Goal: Task Accomplishment & Management: Manage account settings

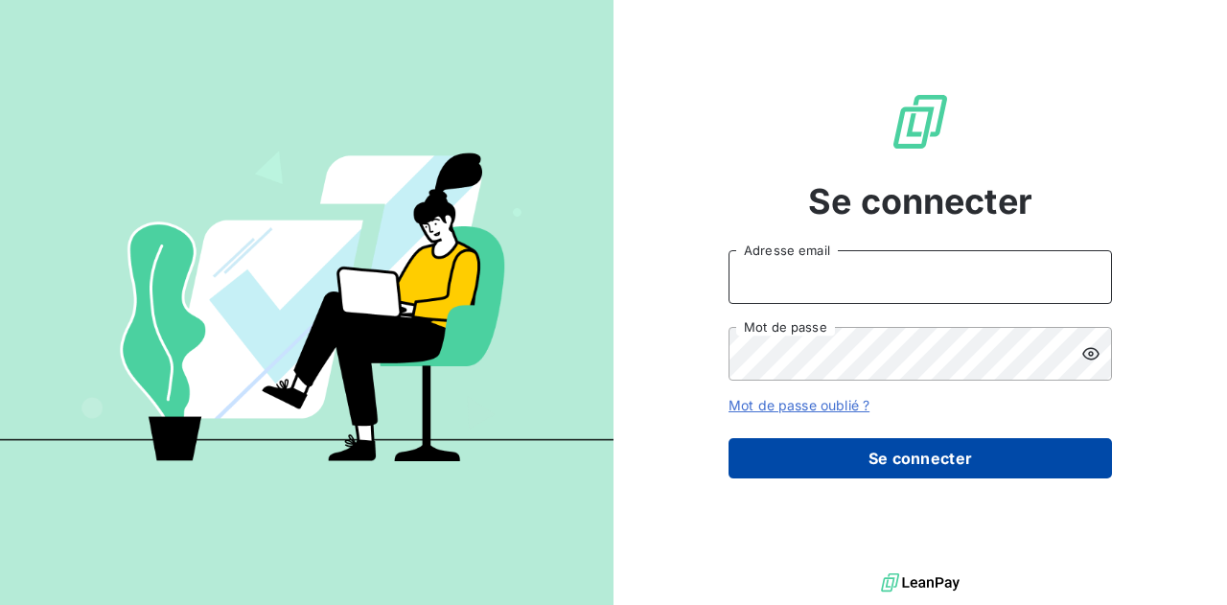
type input "[PERSON_NAME][EMAIL_ADDRESS][DOMAIN_NAME]"
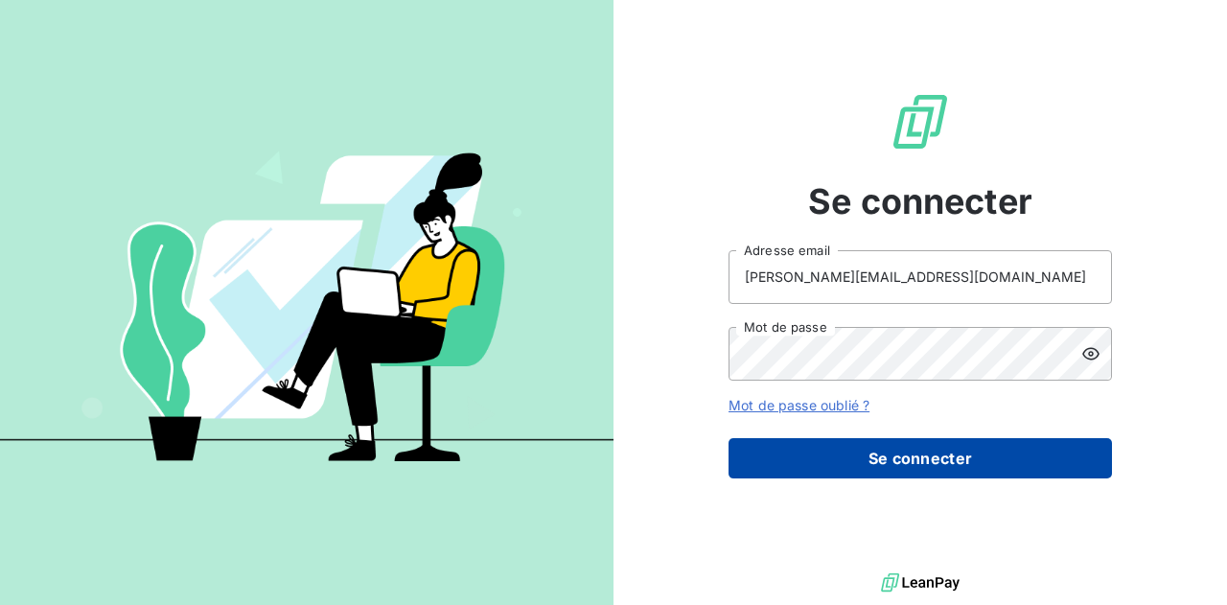
click at [788, 438] on button "Se connecter" at bounding box center [921, 458] width 384 height 40
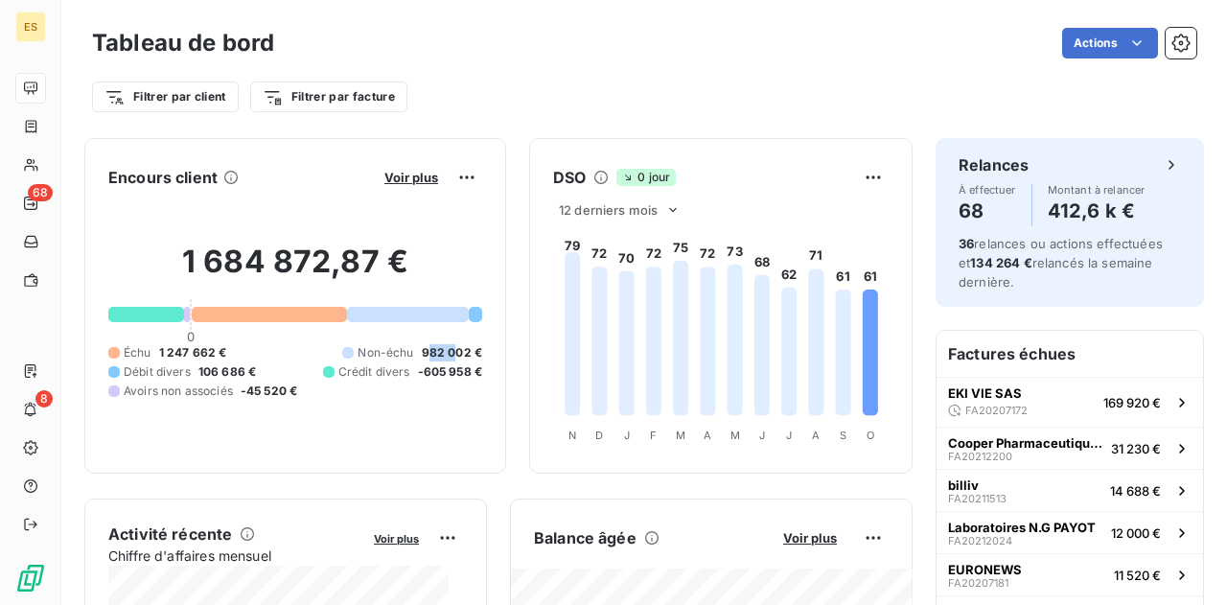
drag, startPoint x: 412, startPoint y: 354, endPoint x: 434, endPoint y: 353, distance: 22.1
click at [434, 353] on span "982 002 €" at bounding box center [452, 352] width 60 height 17
click at [378, 394] on div "Échu 1 247 662 € Non-échu 982 002 € Débit divers 106 686 € Crédit divers -605 9…" at bounding box center [295, 372] width 374 height 56
drag, startPoint x: 157, startPoint y: 350, endPoint x: 221, endPoint y: 348, distance: 63.3
click at [221, 348] on div "Échu 1 247 662 €" at bounding box center [167, 352] width 118 height 17
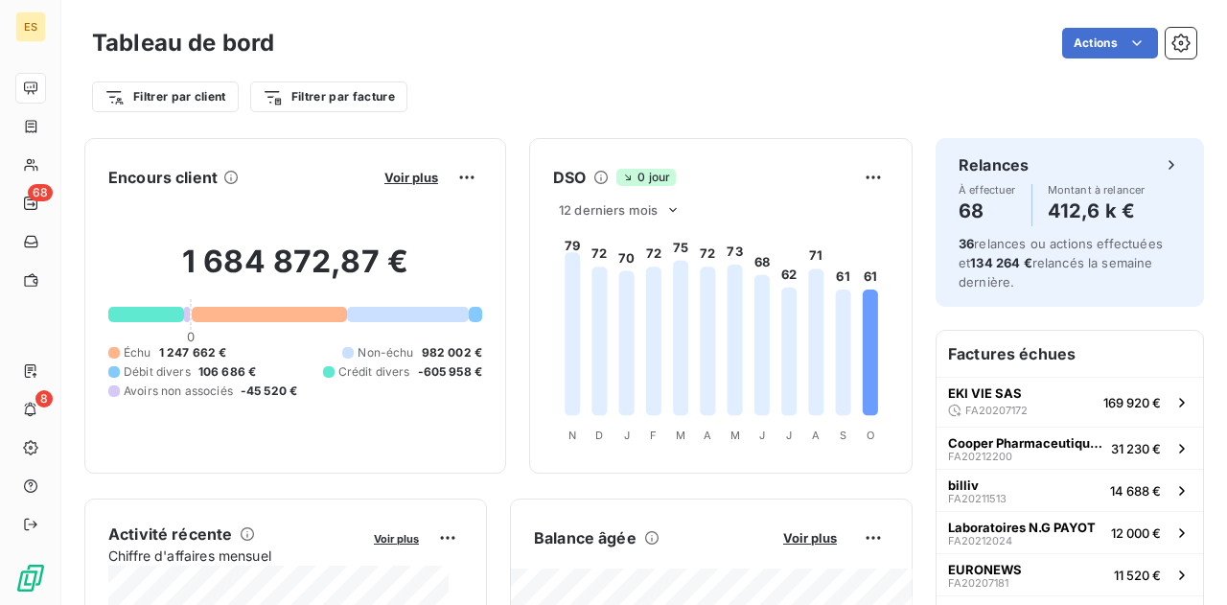
click at [397, 355] on span "Non-échu" at bounding box center [386, 352] width 56 height 17
drag, startPoint x: 407, startPoint y: 354, endPoint x: 464, endPoint y: 351, distance: 57.6
click at [464, 351] on div "Non-échu 982 002 €" at bounding box center [412, 352] width 140 height 17
click at [424, 405] on div "1 684 872,87 € 0 Échu 1 247 662 € Non-échu 982 002 € Débit divers 106 686 € Cré…" at bounding box center [295, 321] width 374 height 257
